Goal: Transaction & Acquisition: Purchase product/service

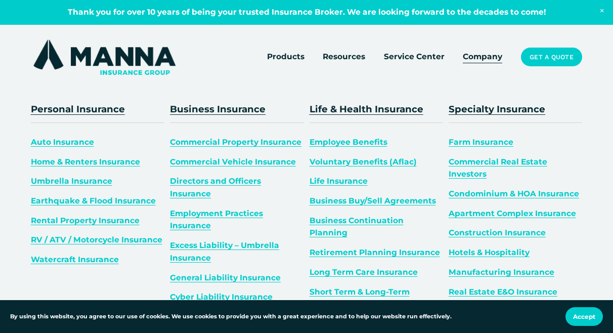
click at [67, 162] on span "Home & Renters Insurance" at bounding box center [85, 162] width 109 height 10
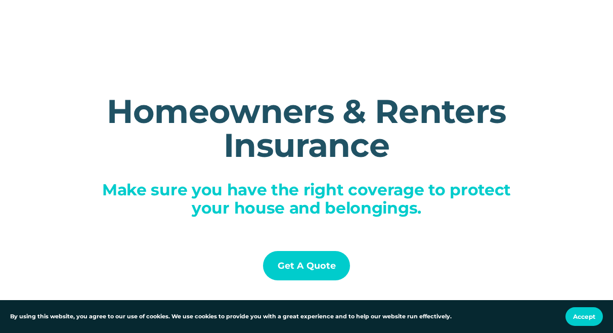
scroll to position [121, 0]
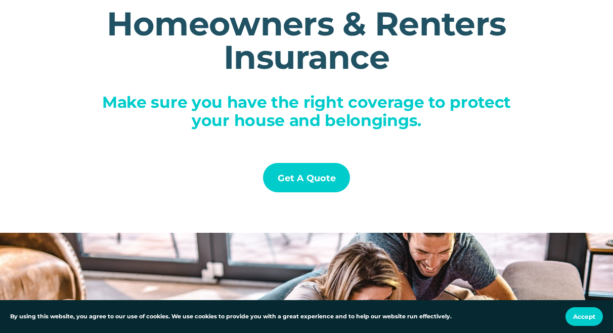
click at [317, 183] on link "Get a Quote" at bounding box center [307, 177] width 88 height 29
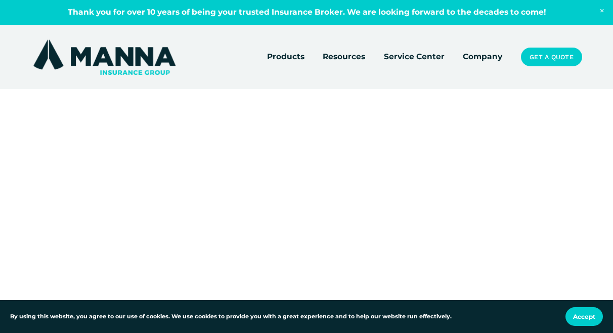
drag, startPoint x: 577, startPoint y: 315, endPoint x: 544, endPoint y: 252, distance: 70.6
click at [576, 314] on span "Accept" at bounding box center [584, 317] width 22 height 8
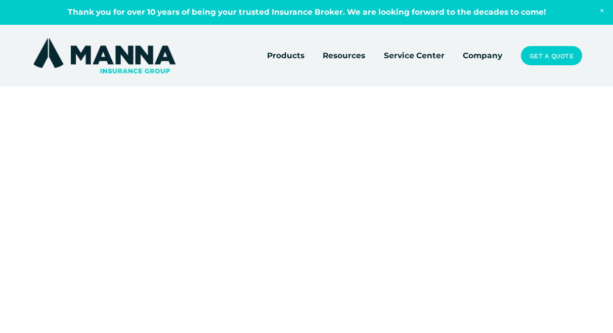
scroll to position [6, 0]
